Goal: Task Accomplishment & Management: Manage account settings

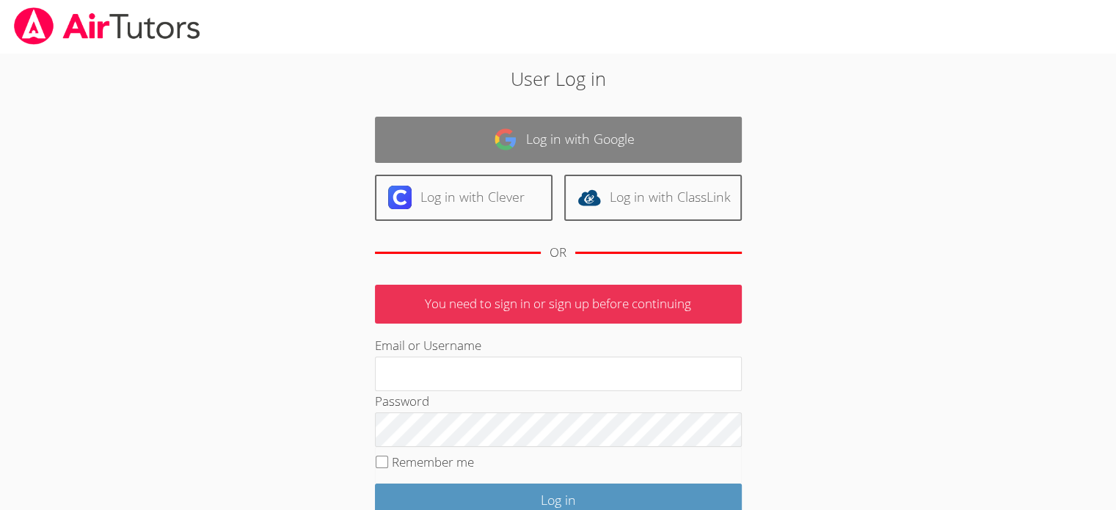
click at [491, 158] on link "Log in with Google" at bounding box center [558, 140] width 367 height 46
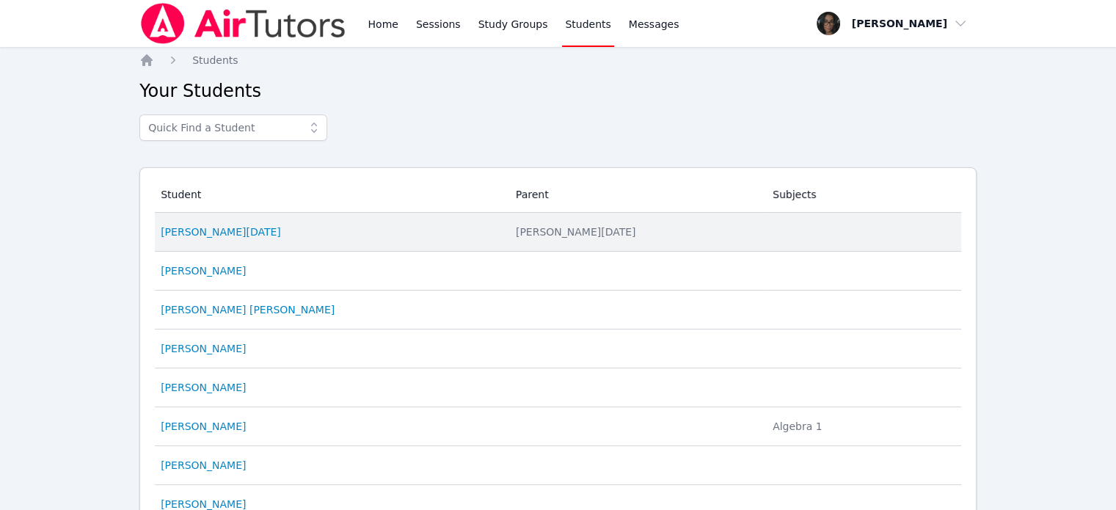
click at [201, 239] on td "Student [PERSON_NAME][DATE]" at bounding box center [331, 232] width 352 height 39
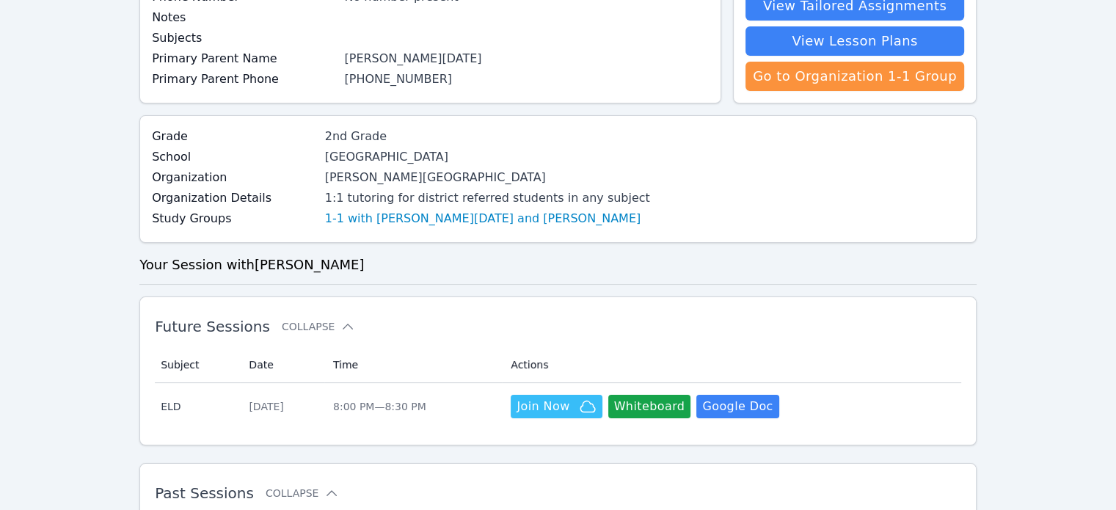
scroll to position [167, 0]
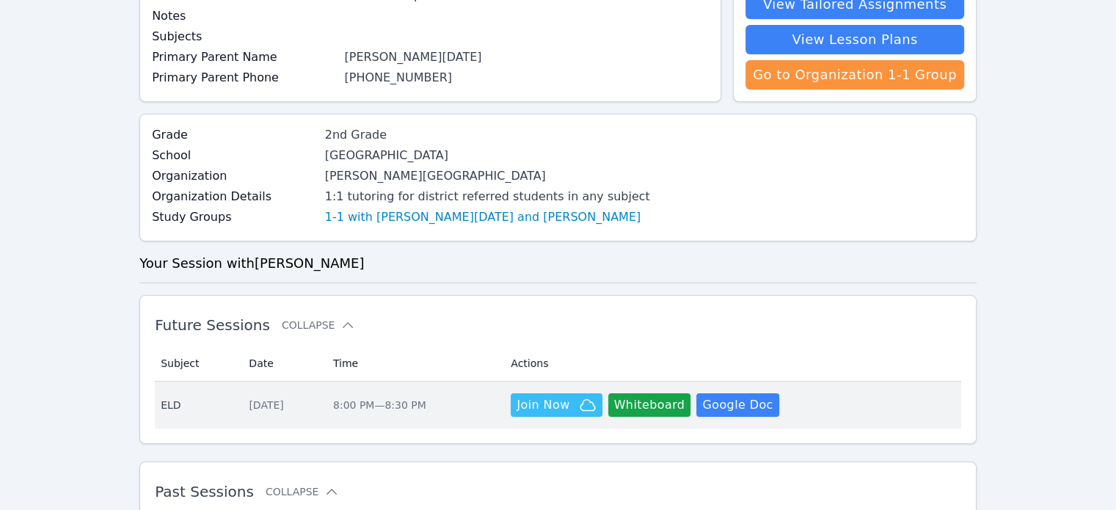
click at [249, 406] on div "[DATE]" at bounding box center [282, 405] width 67 height 15
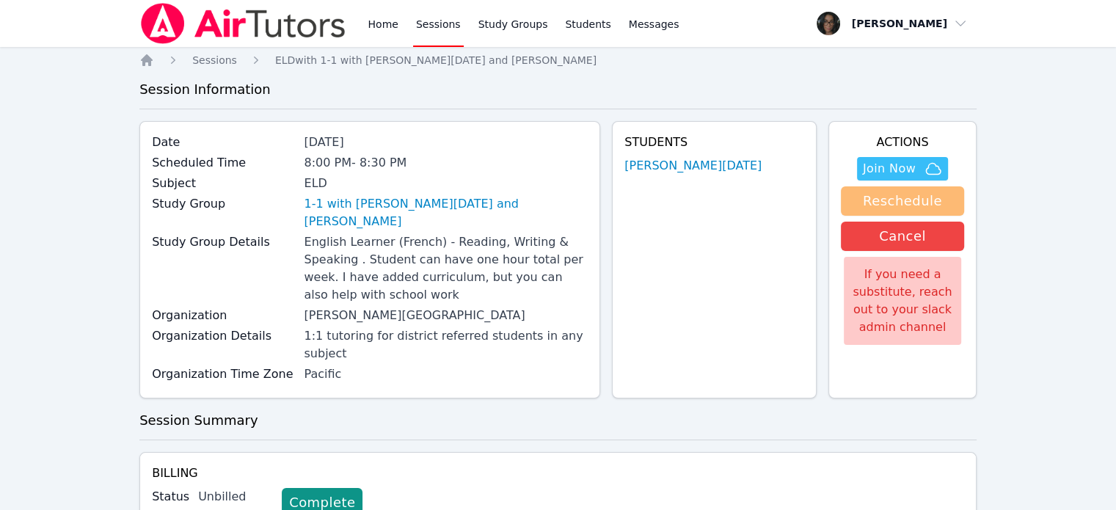
click at [888, 202] on button "Reschedule" at bounding box center [902, 200] width 123 height 29
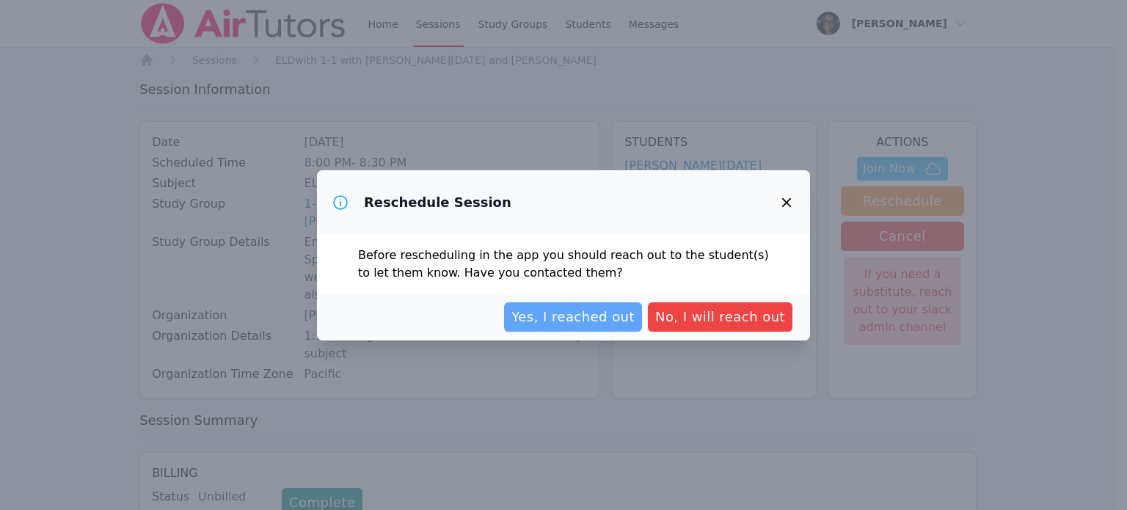
click at [611, 310] on span "Yes, I reached out" at bounding box center [572, 317] width 123 height 21
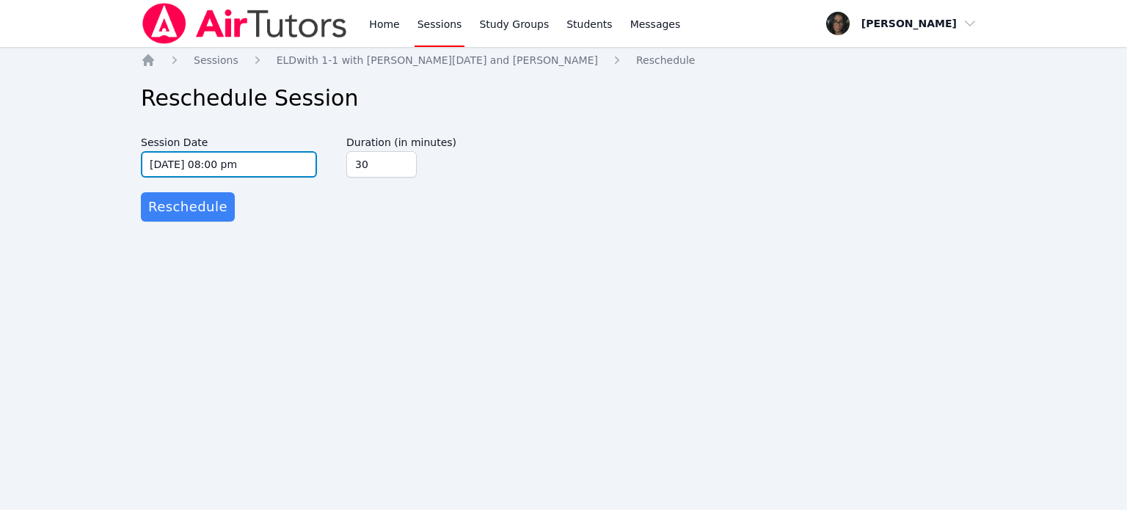
click at [222, 167] on input "[DATE] 08:00 pm" at bounding box center [229, 164] width 176 height 26
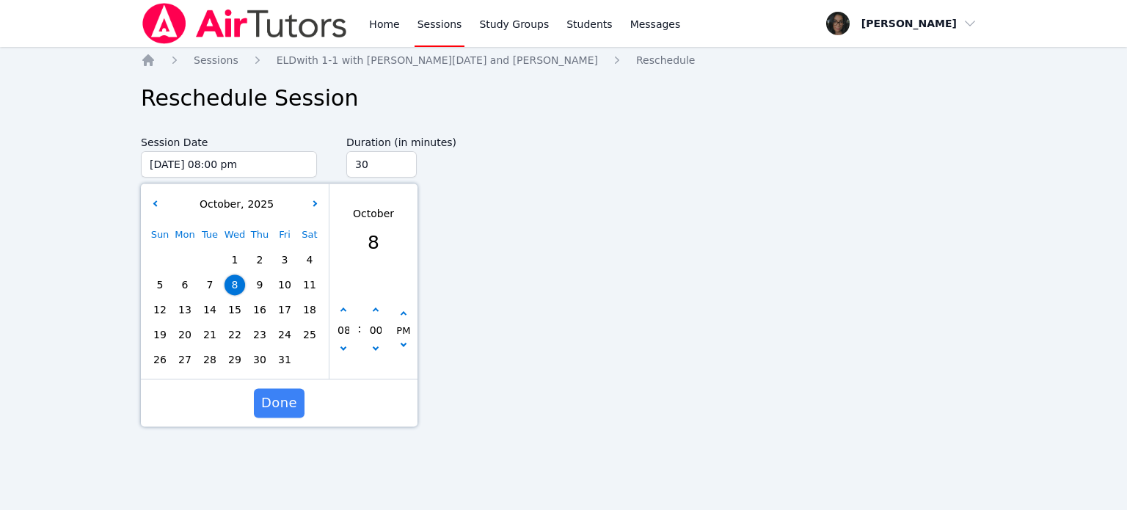
click at [258, 278] on span "9" at bounding box center [259, 284] width 21 height 21
type input "[DATE] 08:00 pm"
click at [279, 398] on span "Done" at bounding box center [279, 402] width 36 height 21
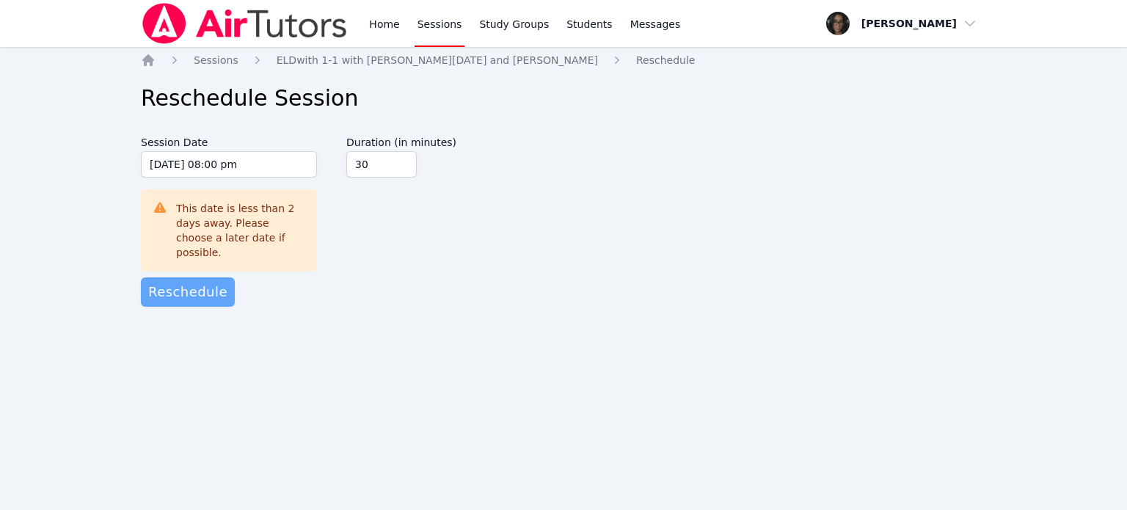
click at [194, 282] on span "Reschedule" at bounding box center [187, 292] width 79 height 21
